Goal: Task Accomplishment & Management: Manage account settings

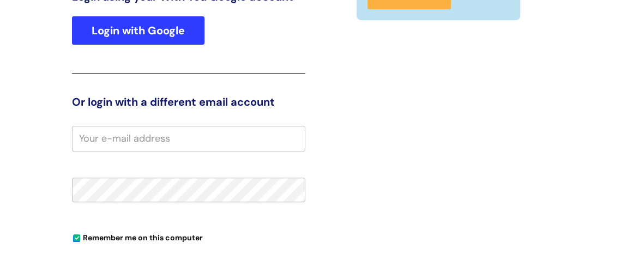
scroll to position [178, 0]
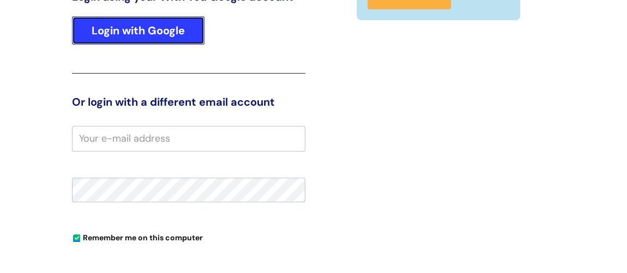
click at [178, 33] on link "Login with Google" at bounding box center [138, 30] width 132 height 28
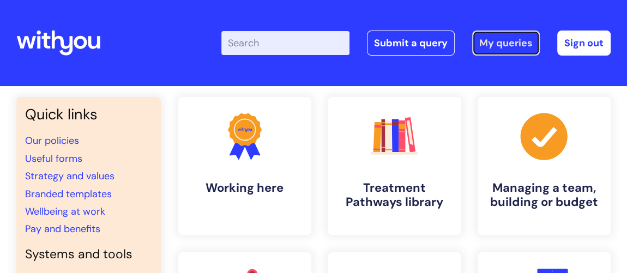
click at [502, 40] on link "My queries" at bounding box center [506, 43] width 68 height 25
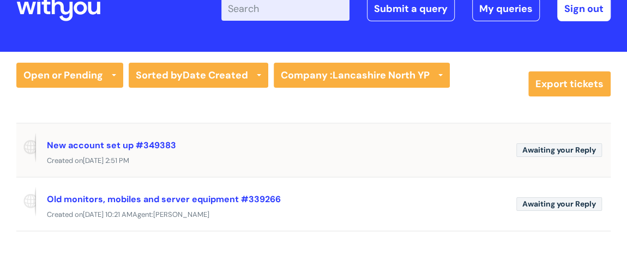
scroll to position [49, 0]
